Goal: Information Seeking & Learning: Learn about a topic

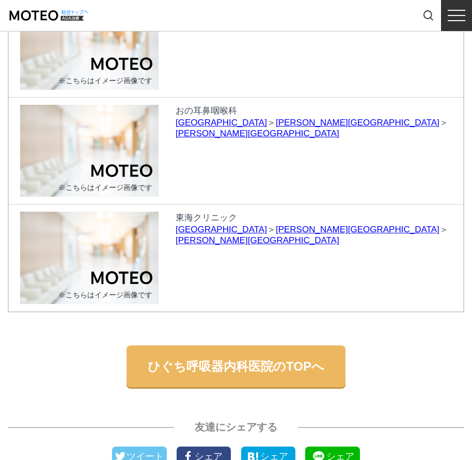
scroll to position [1446, 0]
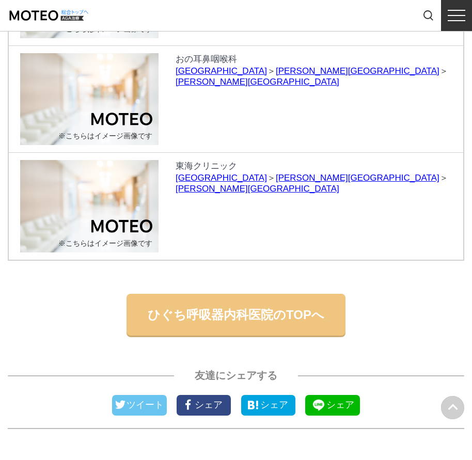
click at [240, 336] on link "ひぐち呼吸器内科医院のTOPへ" at bounding box center [236, 315] width 219 height 42
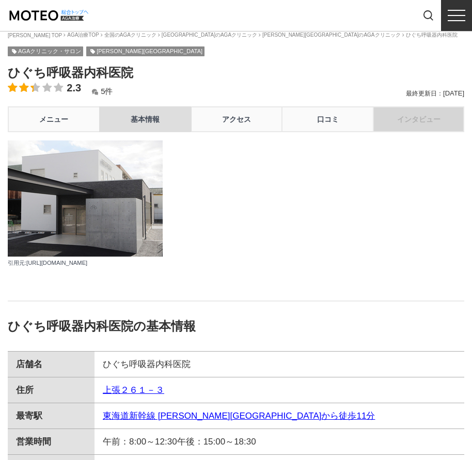
click at [136, 127] on link "基本情報" at bounding box center [144, 119] width 91 height 26
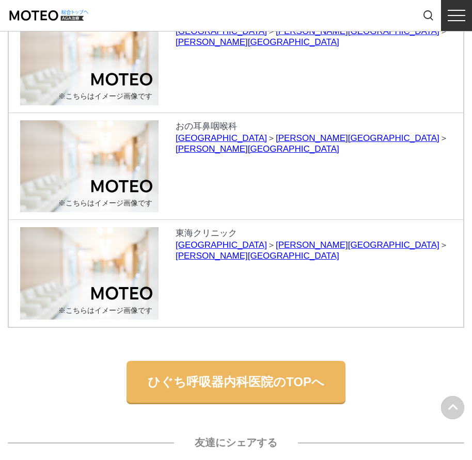
scroll to position [1482, 0]
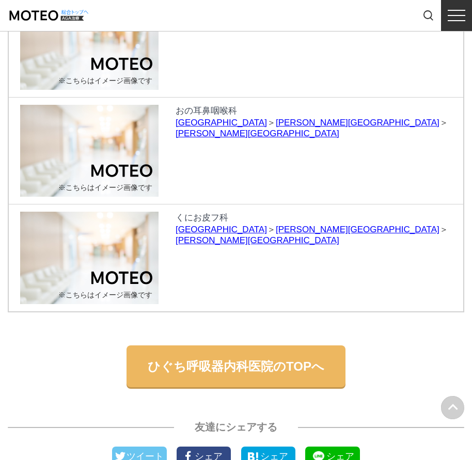
scroll to position [1497, 0]
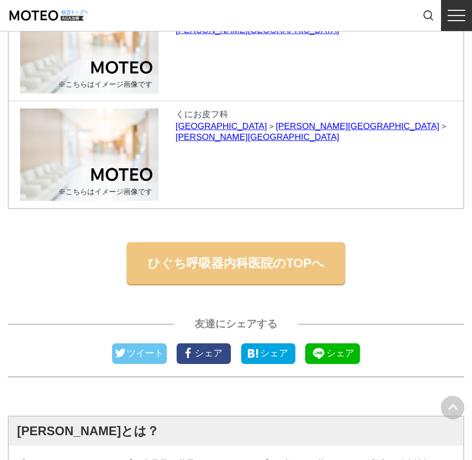
click at [237, 285] on link "ひぐち呼吸器内科医院のTOPへ" at bounding box center [236, 263] width 219 height 42
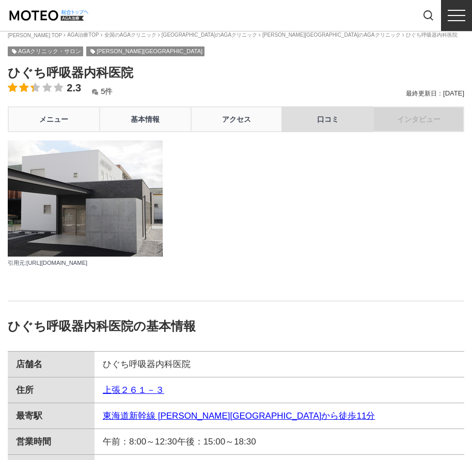
click at [325, 124] on link "口コミ" at bounding box center [326, 119] width 91 height 26
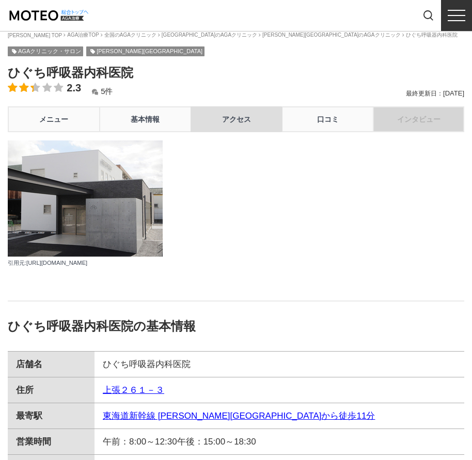
click at [245, 123] on link "アクセス" at bounding box center [236, 119] width 91 height 26
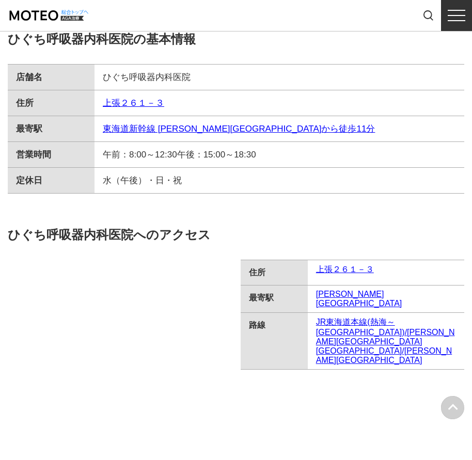
scroll to position [81, 0]
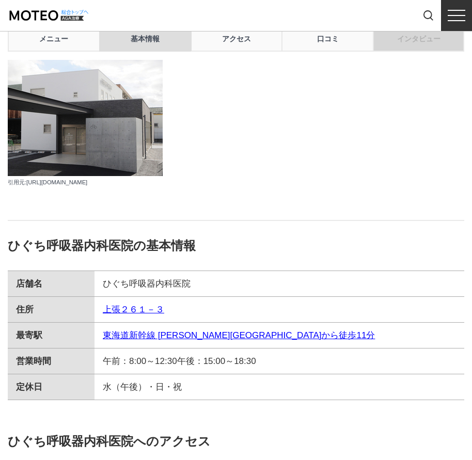
click at [146, 52] on link "基本情報" at bounding box center [144, 39] width 91 height 26
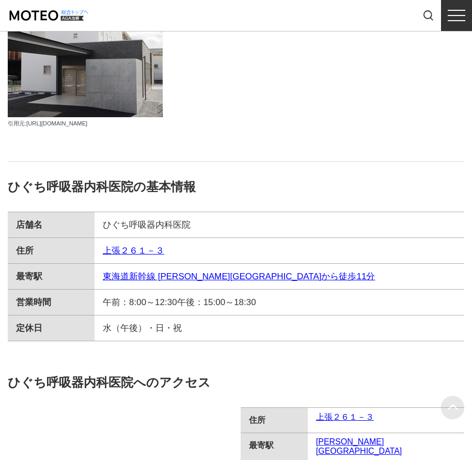
scroll to position [0, 0]
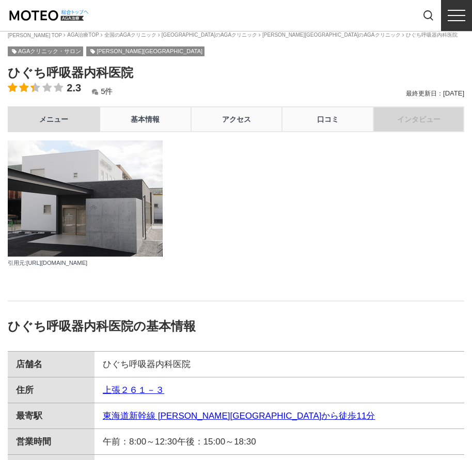
click at [65, 131] on link "メニュー" at bounding box center [53, 119] width 91 height 26
click at [64, 127] on link "メニュー" at bounding box center [53, 119] width 91 height 26
click at [49, 122] on link "メニュー" at bounding box center [53, 119] width 91 height 26
click at [50, 126] on link "メニュー" at bounding box center [53, 119] width 91 height 26
click at [42, 53] on link "AGAクリニック・サロン" at bounding box center [45, 51] width 75 height 10
